Goal: Find specific page/section: Find specific page/section

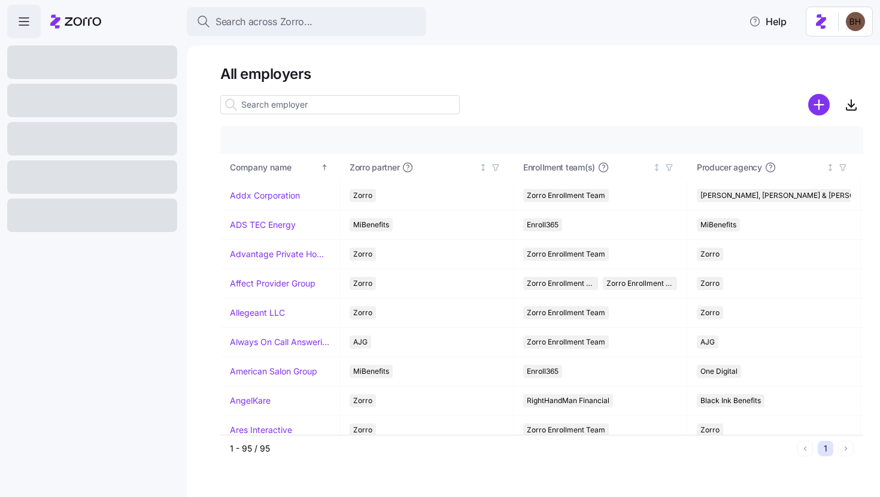
click at [281, 104] on input at bounding box center [339, 104] width 239 height 19
click at [286, 26] on span "Search across Zorro..." at bounding box center [263, 21] width 97 height 15
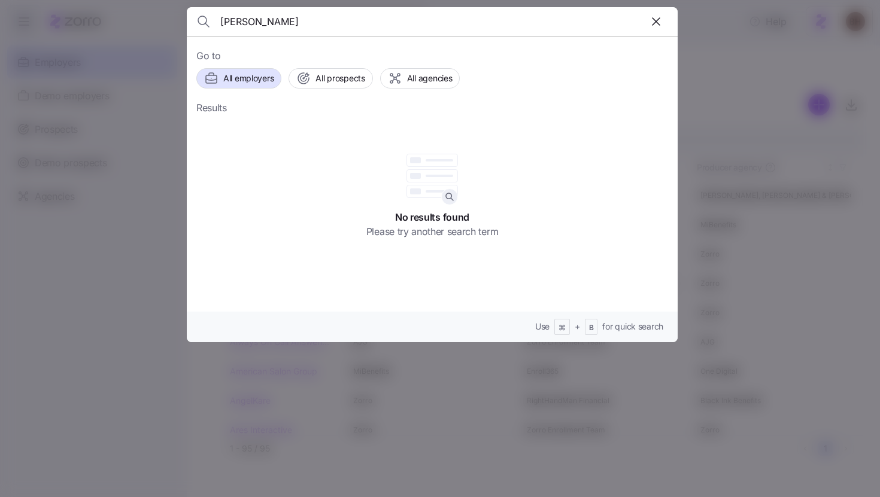
type input "[PERSON_NAME]"
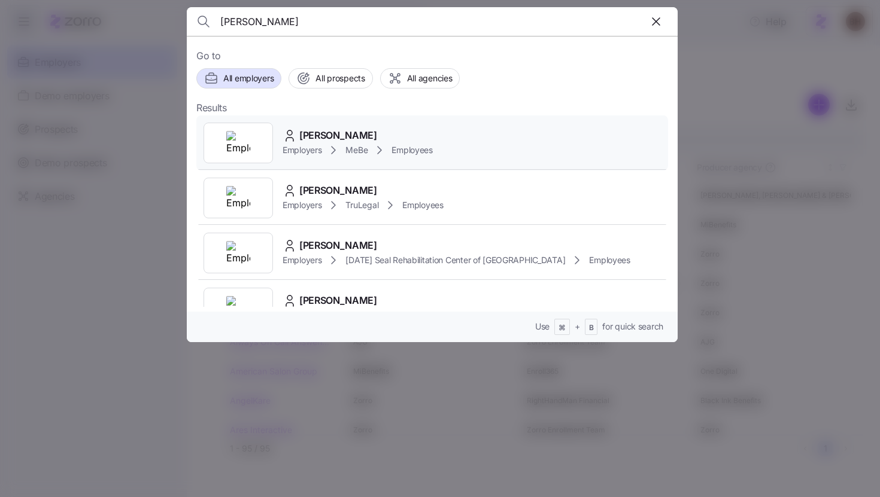
click at [340, 135] on span "[PERSON_NAME]" at bounding box center [338, 135] width 78 height 15
